Goal: Transaction & Acquisition: Purchase product/service

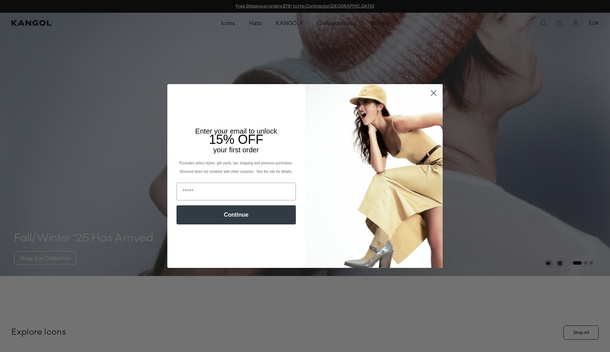
click at [432, 94] on circle "Close dialog" at bounding box center [434, 93] width 12 height 12
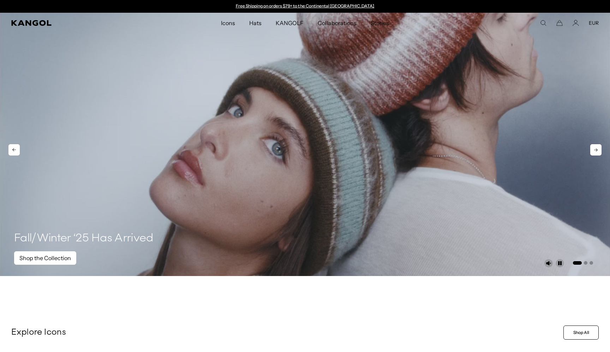
click at [63, 257] on link "Shop the Collection" at bounding box center [45, 257] width 62 height 13
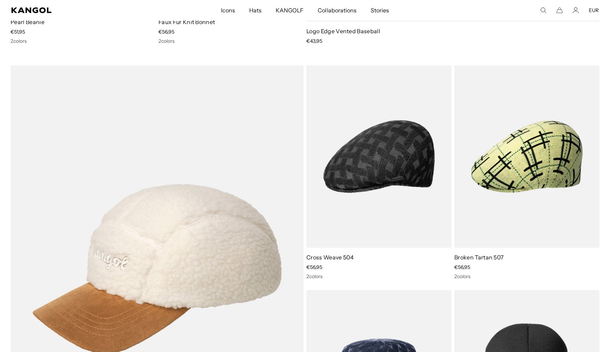
scroll to position [0, 146]
click at [593, 11] on button "EUR" at bounding box center [594, 10] width 10 height 6
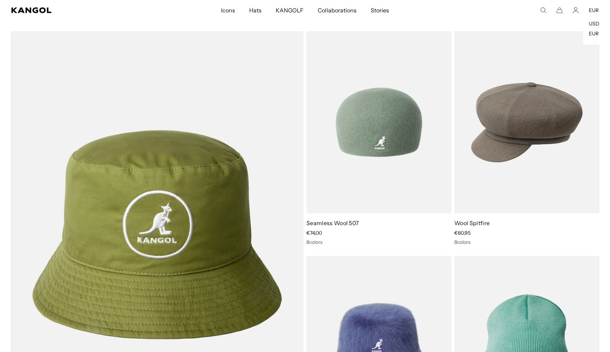
scroll to position [0, 0]
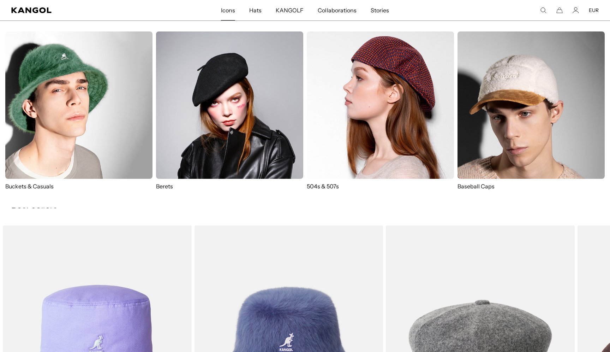
click at [346, 98] on img at bounding box center [380, 104] width 147 height 147
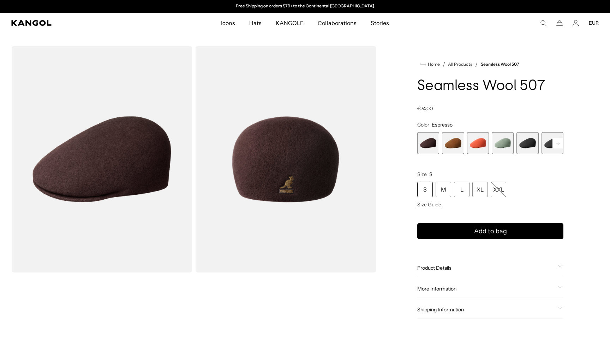
click at [521, 146] on span "5 of 9" at bounding box center [528, 143] width 22 height 22
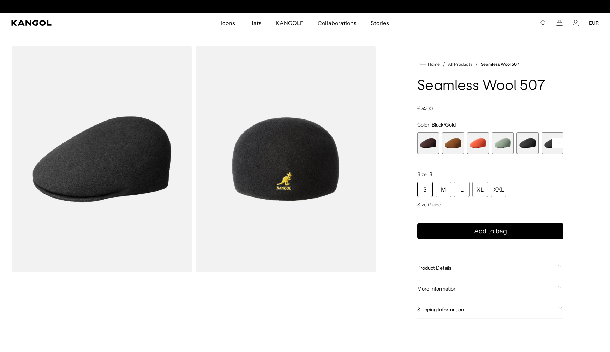
scroll to position [0, 146]
click at [562, 144] on rect at bounding box center [558, 143] width 11 height 11
click at [526, 144] on span "6 of 9" at bounding box center [528, 143] width 22 height 22
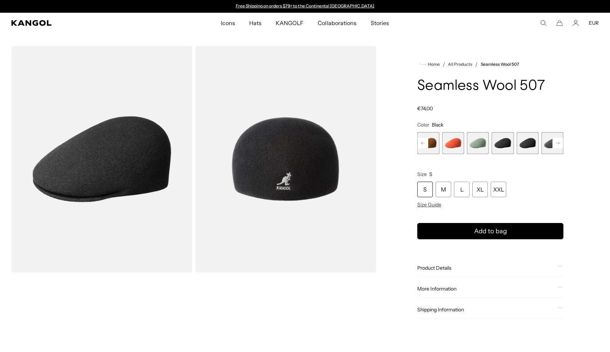
click at [284, 181] on img "Gallery Viewer" at bounding box center [285, 159] width 181 height 226
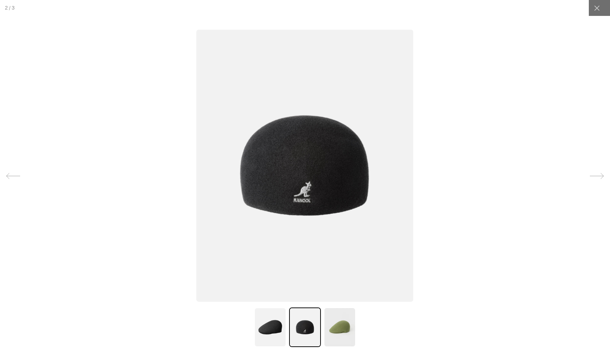
scroll to position [0, 146]
click at [314, 195] on img at bounding box center [305, 166] width 217 height 272
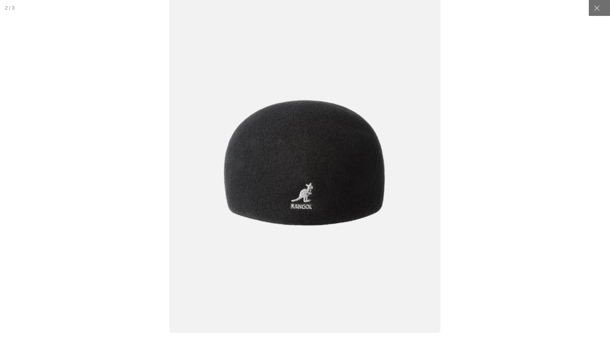
click at [313, 195] on img at bounding box center [305, 163] width 271 height 340
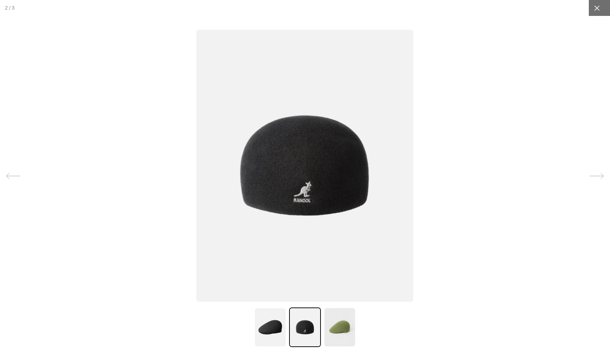
scroll to position [0, 0]
click at [594, 8] on icon at bounding box center [597, 8] width 7 height 7
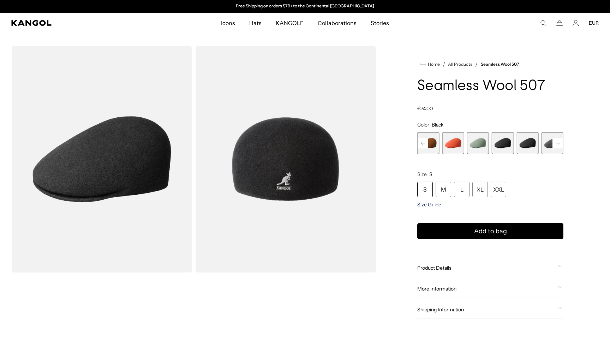
click at [436, 207] on span "Size Guide" at bounding box center [430, 204] width 24 height 6
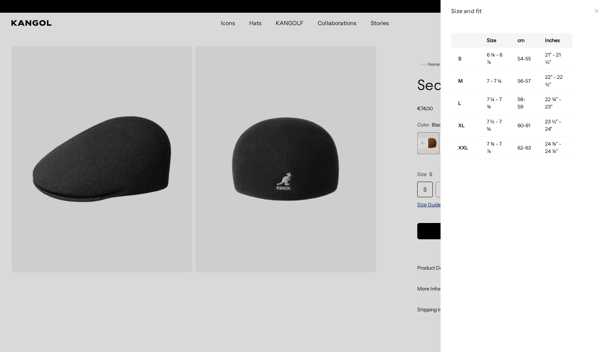
scroll to position [0, 146]
click at [385, 31] on div at bounding box center [305, 176] width 610 height 352
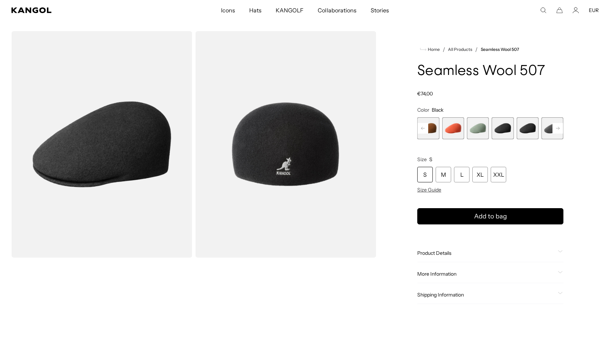
scroll to position [0, 0]
click at [291, 174] on img "Gallery Viewer" at bounding box center [285, 144] width 181 height 226
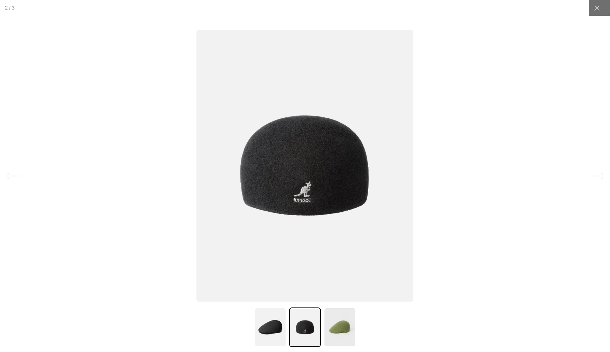
click at [308, 194] on img at bounding box center [305, 166] width 217 height 272
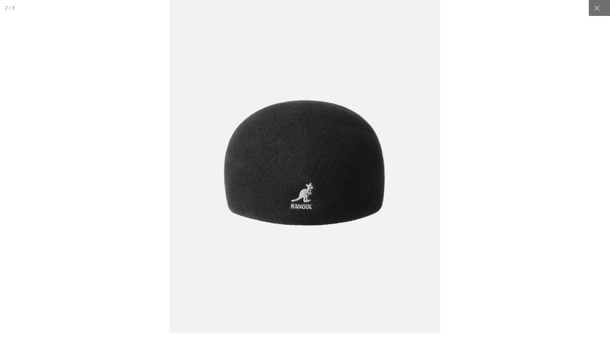
click at [308, 194] on img at bounding box center [305, 163] width 271 height 340
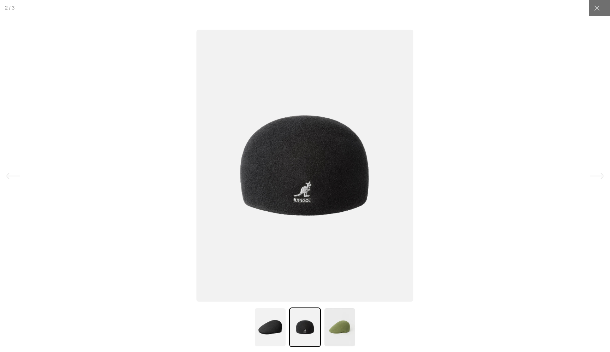
click at [308, 194] on img at bounding box center [305, 166] width 217 height 272
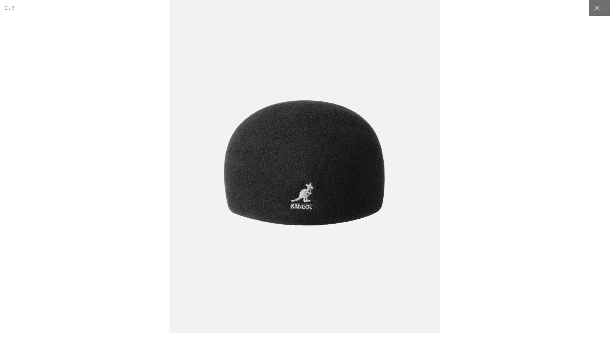
scroll to position [0, 146]
click at [307, 189] on img at bounding box center [305, 163] width 271 height 340
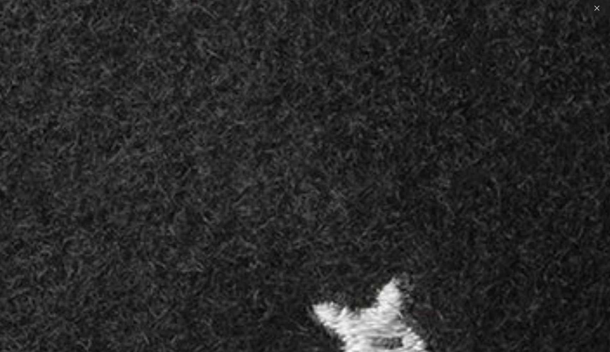
scroll to position [0, 0]
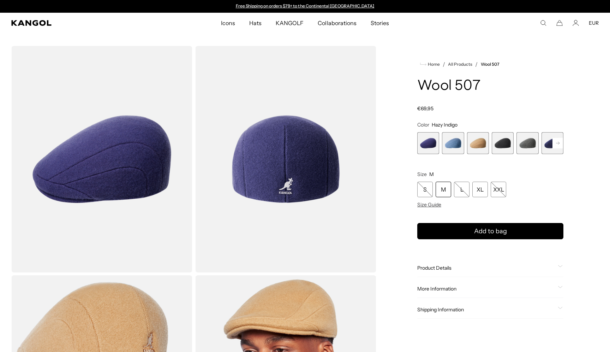
click at [505, 141] on span "4 of 7" at bounding box center [503, 143] width 22 height 22
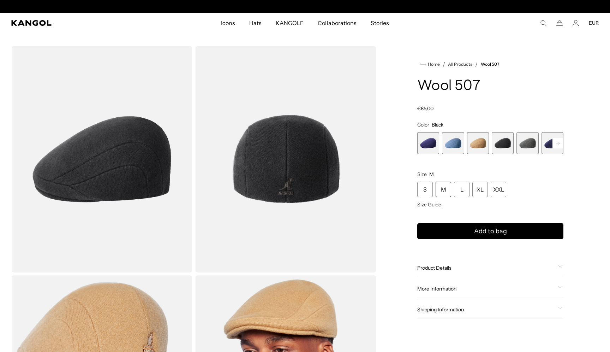
scroll to position [0, 146]
click at [558, 144] on icon at bounding box center [558, 143] width 4 height 3
click at [558, 144] on span "7 of 7" at bounding box center [553, 143] width 22 height 22
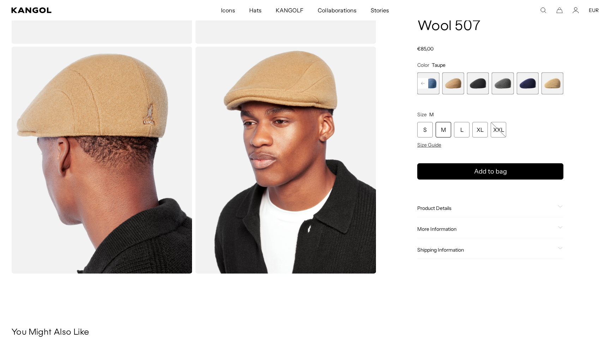
scroll to position [0, 146]
